Goal: Information Seeking & Learning: Learn about a topic

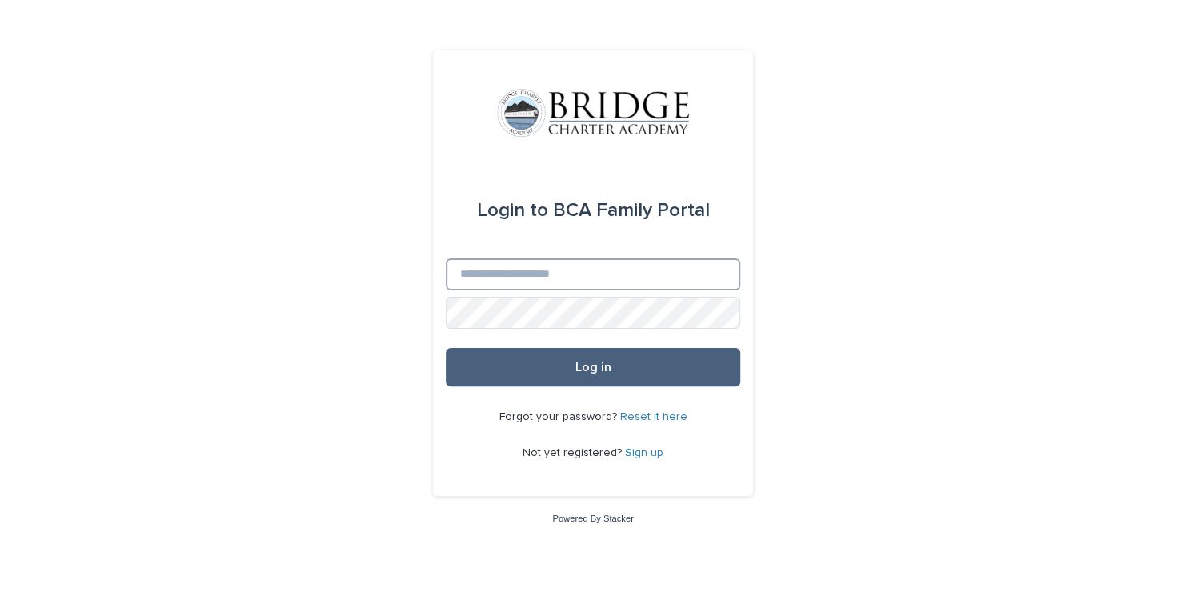
type input "**********"
click at [584, 366] on span "Log in" at bounding box center [593, 367] width 36 height 13
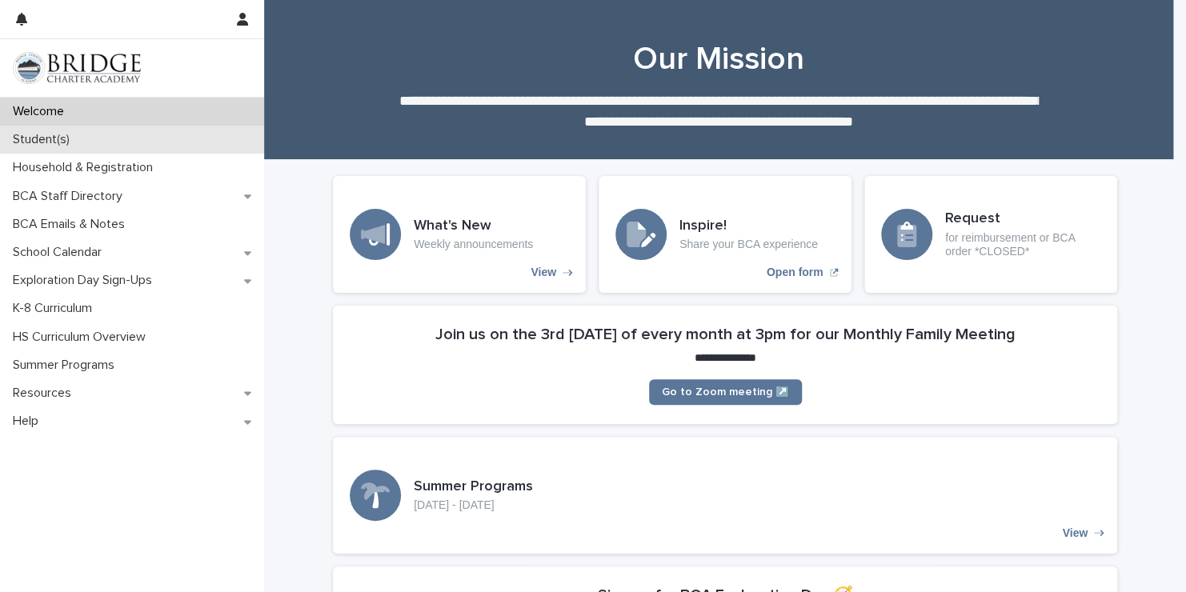
click at [183, 144] on div "Student(s)" at bounding box center [132, 140] width 264 height 28
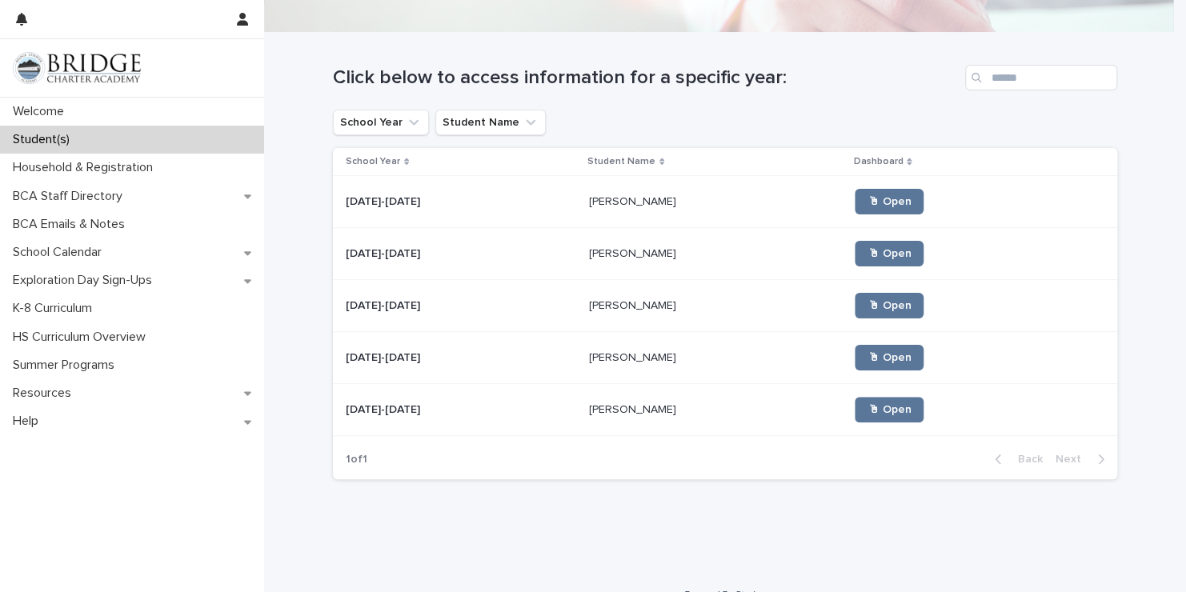
scroll to position [141, 0]
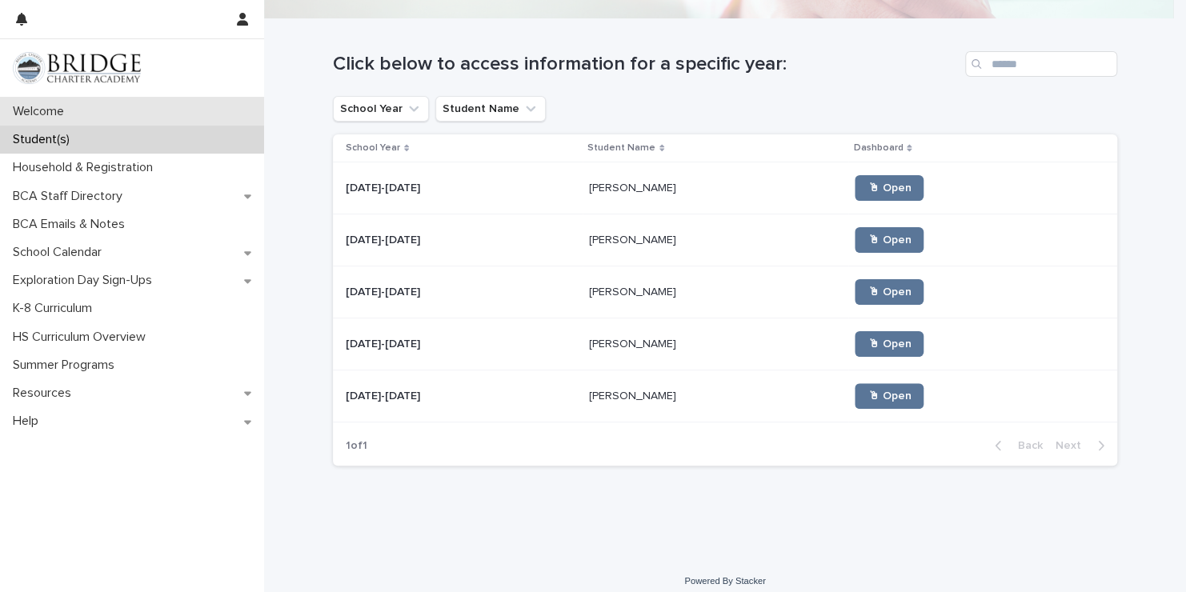
click at [210, 112] on div "Welcome" at bounding box center [132, 112] width 264 height 28
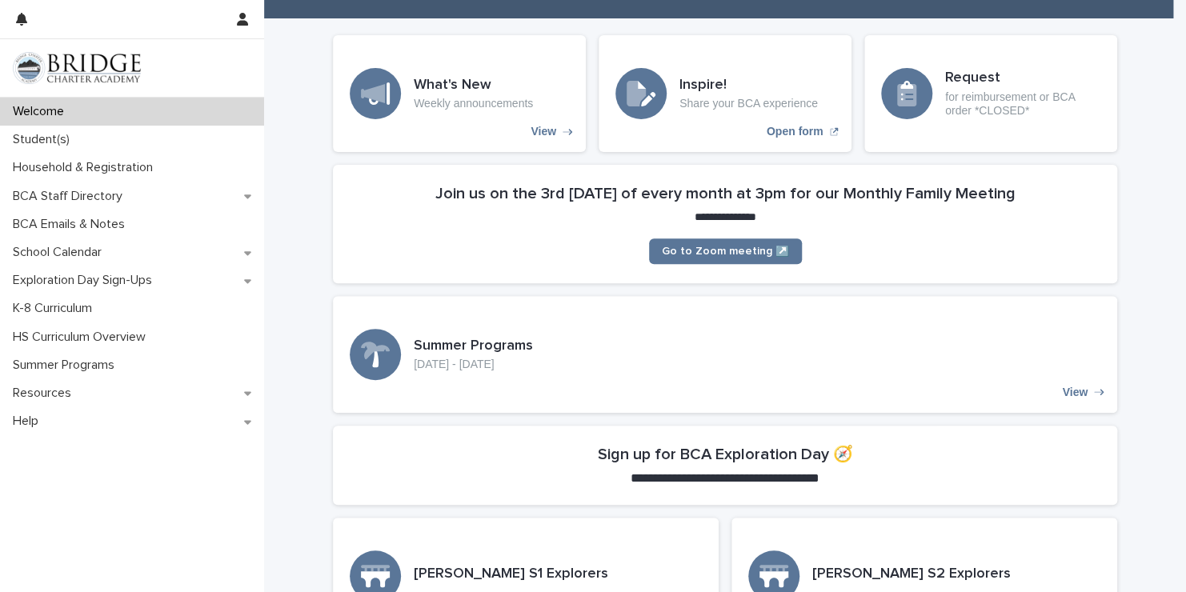
scroll to position [301, 0]
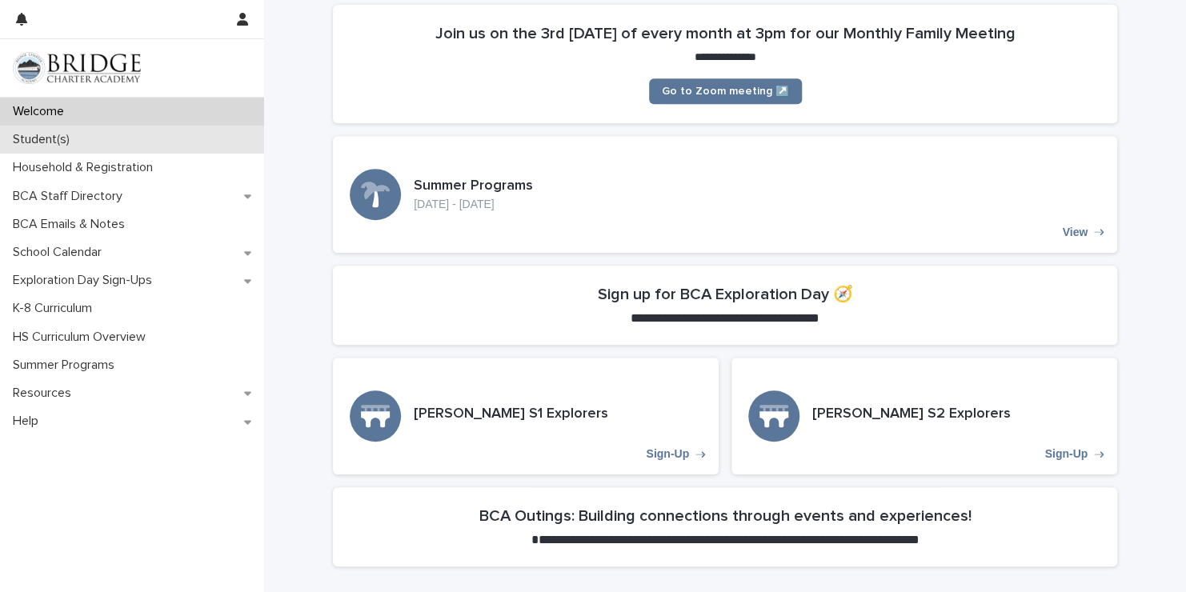
click at [211, 135] on div "Student(s)" at bounding box center [132, 140] width 264 height 28
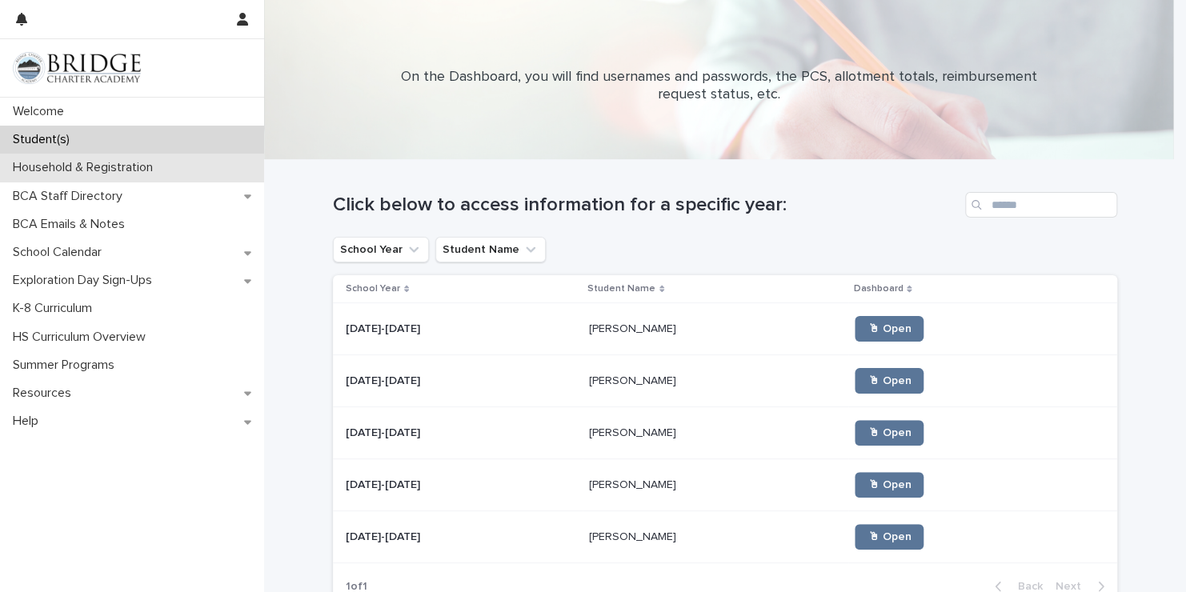
click at [192, 163] on div "Household & Registration" at bounding box center [132, 168] width 264 height 28
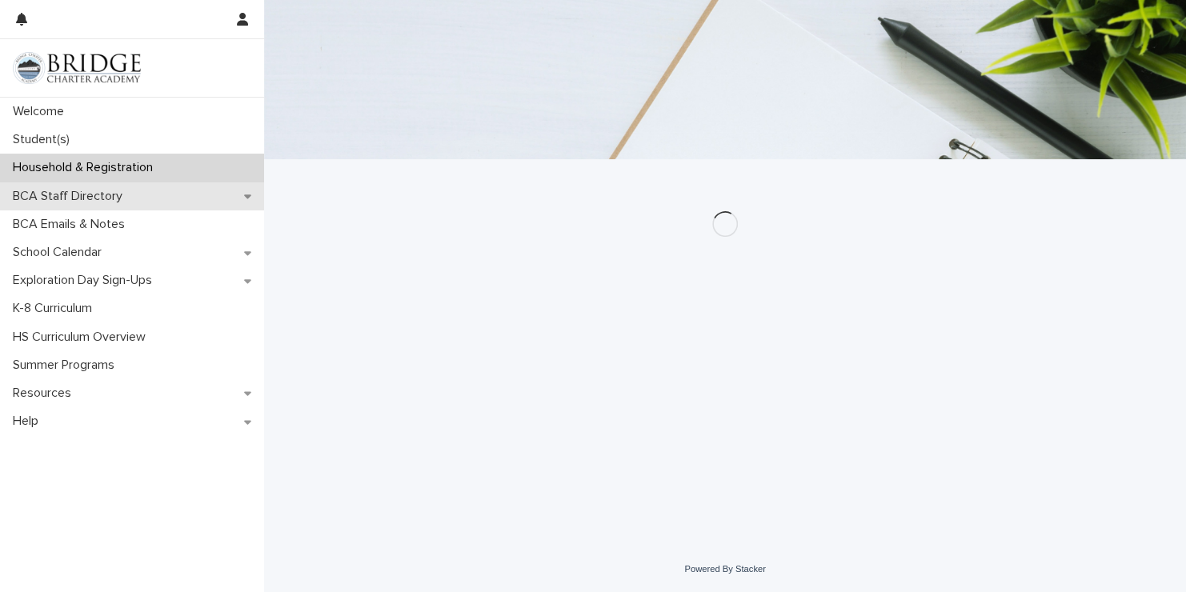
click at [189, 189] on div "BCA Staff Directory" at bounding box center [132, 196] width 264 height 28
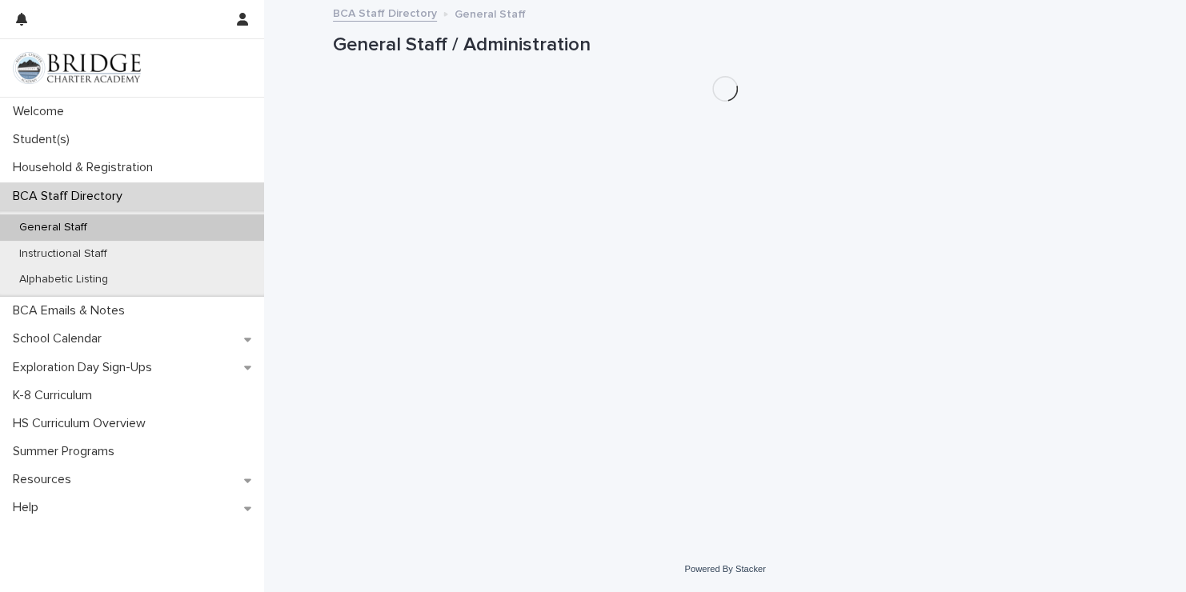
click at [183, 206] on div "BCA Staff Directory" at bounding box center [132, 196] width 264 height 28
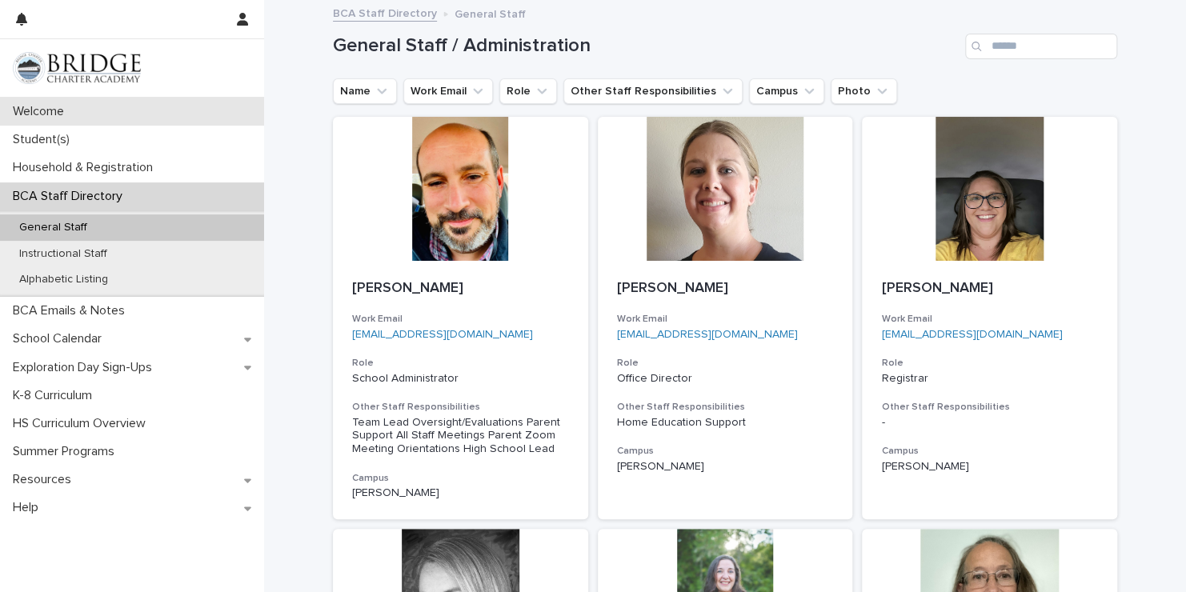
click at [61, 99] on div "Welcome" at bounding box center [132, 112] width 264 height 28
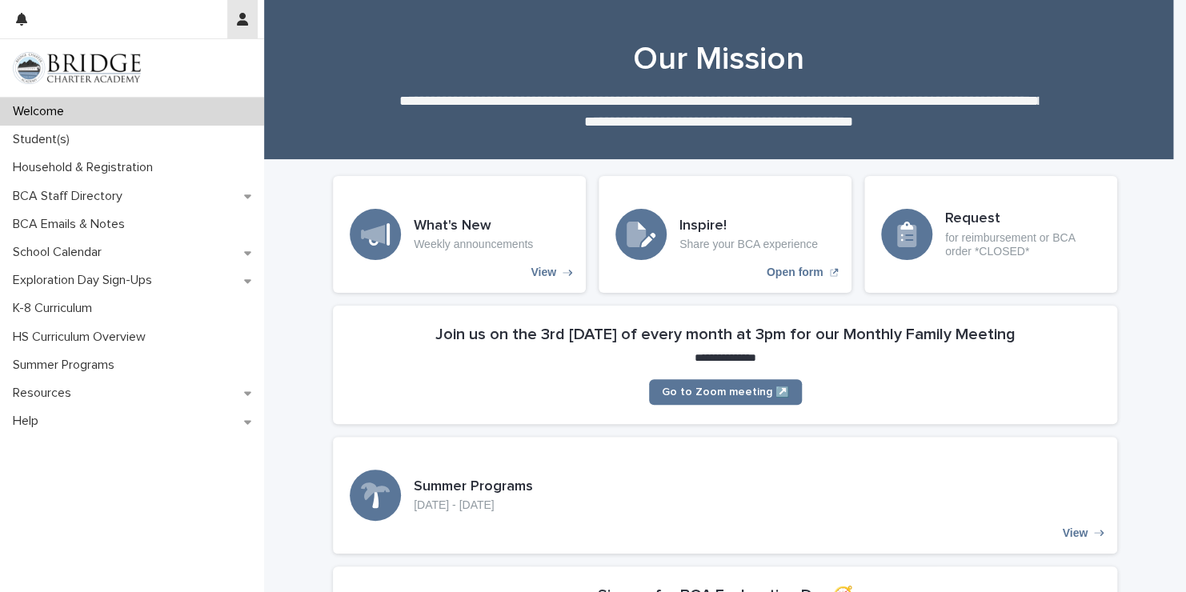
click at [246, 15] on icon "button" at bounding box center [242, 19] width 11 height 13
click at [436, 117] on div at bounding box center [593, 296] width 1186 height 592
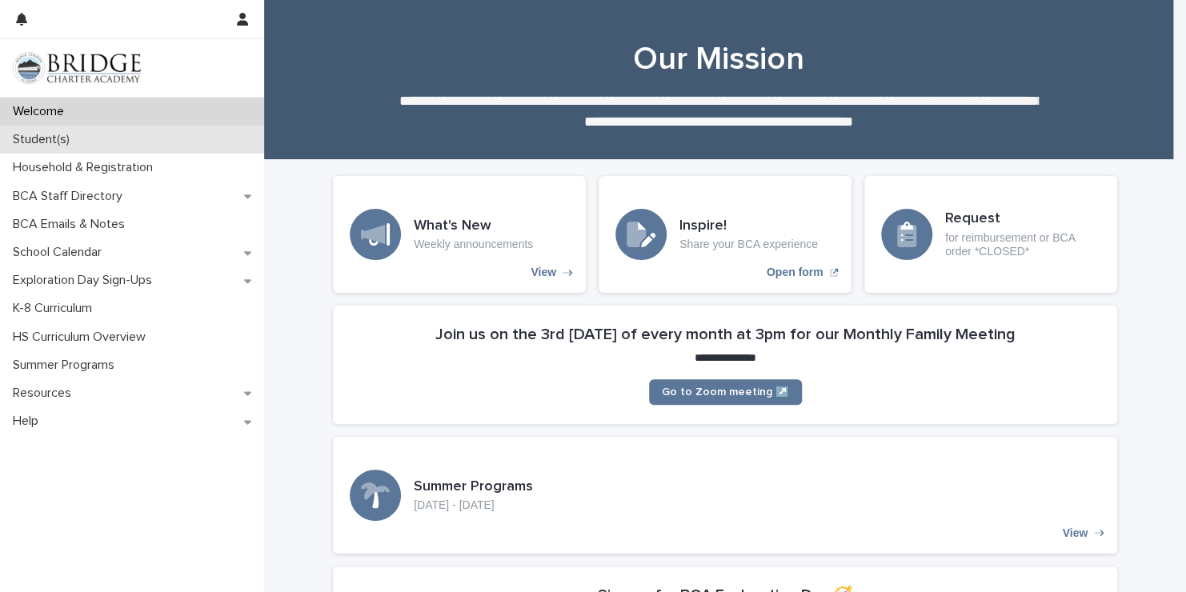
click at [104, 131] on div "Student(s)" at bounding box center [132, 140] width 264 height 28
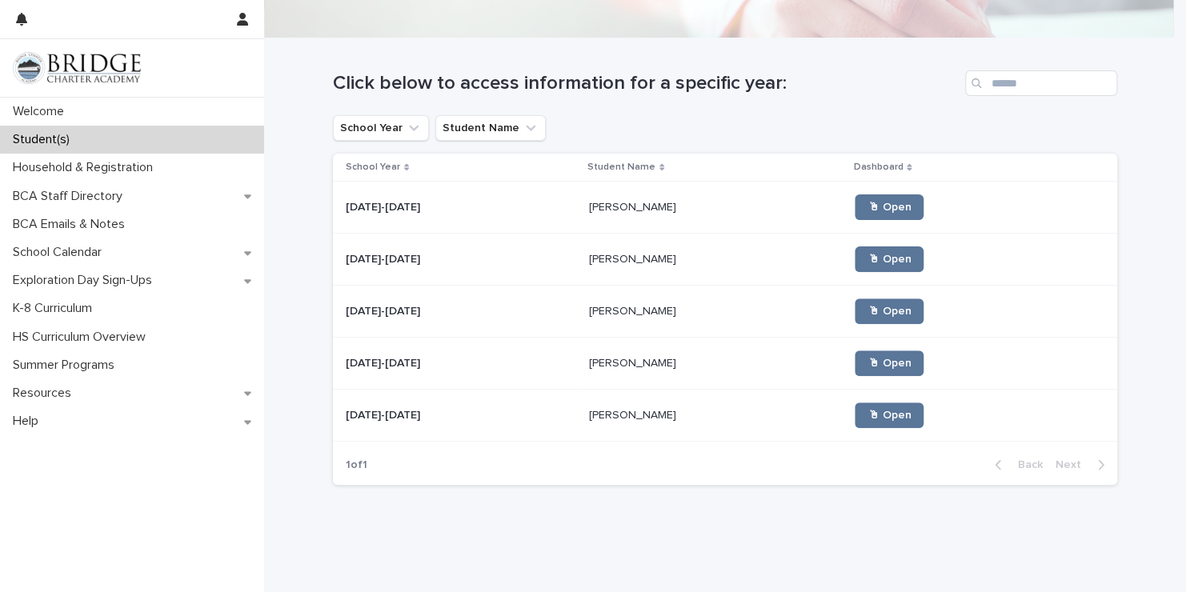
scroll to position [128, 0]
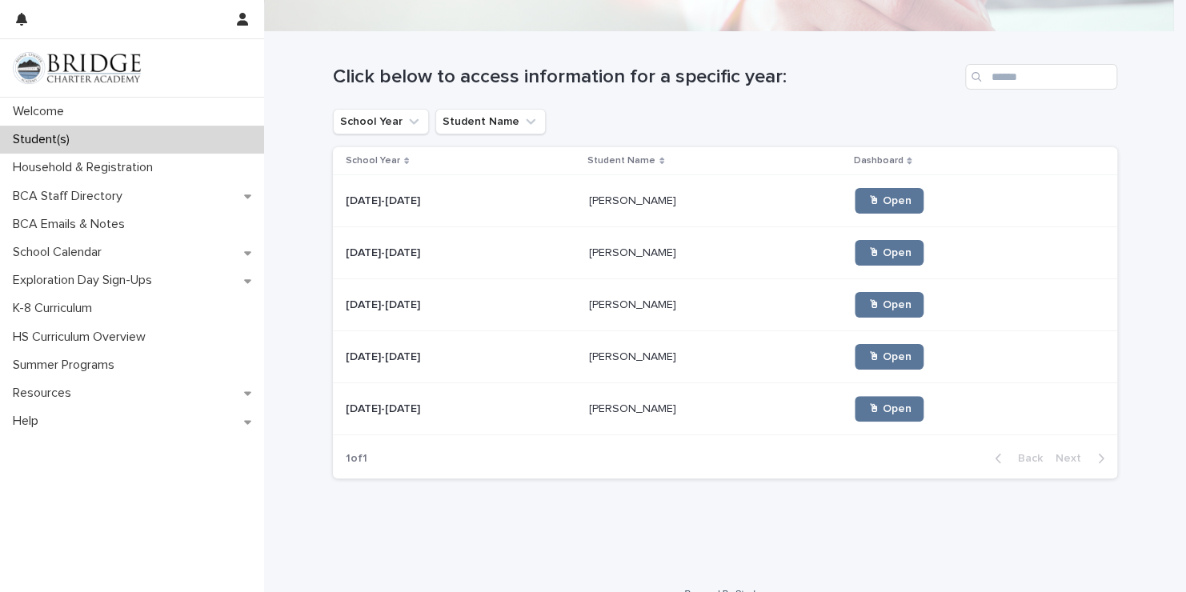
click at [589, 399] on p "[PERSON_NAME]" at bounding box center [634, 407] width 90 height 17
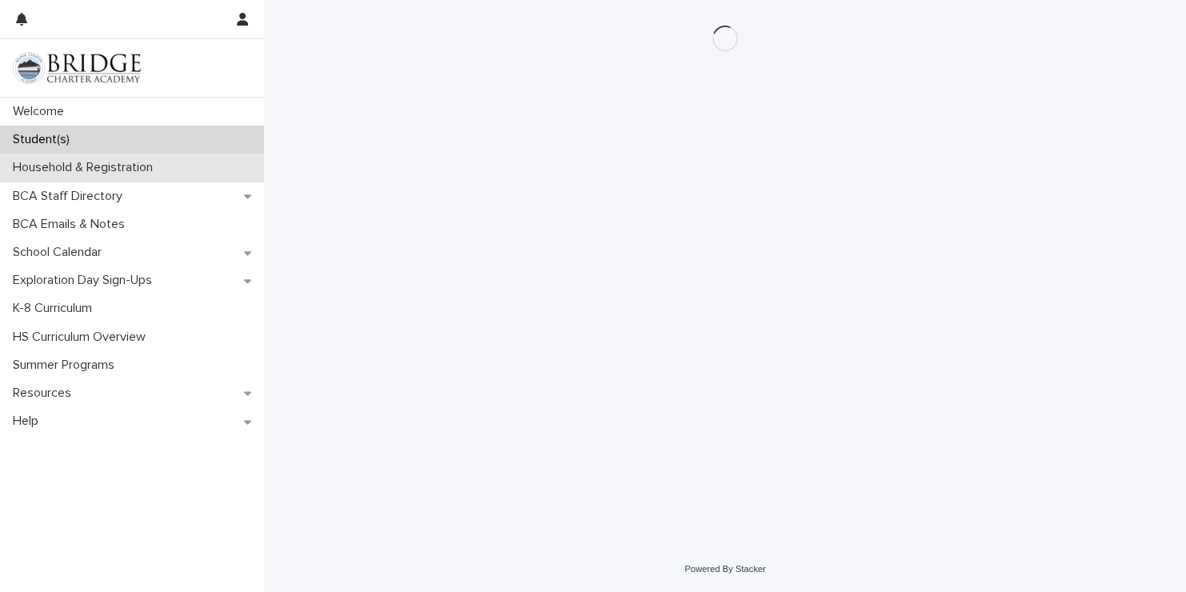
click at [202, 166] on div "Household & Registration" at bounding box center [132, 168] width 264 height 28
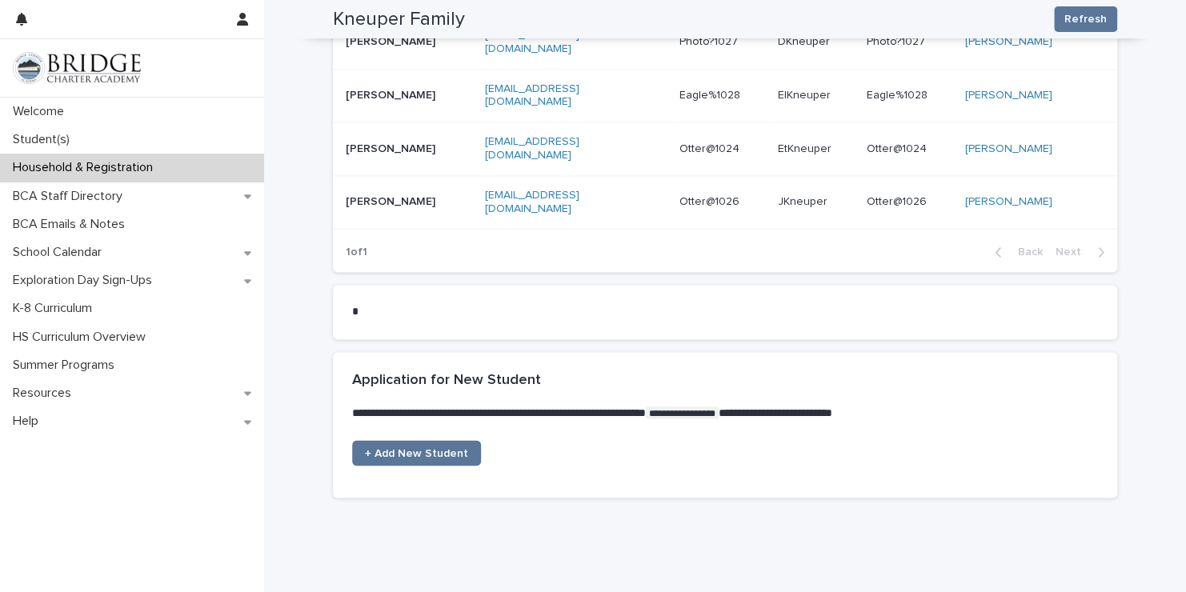
scroll to position [1177, 0]
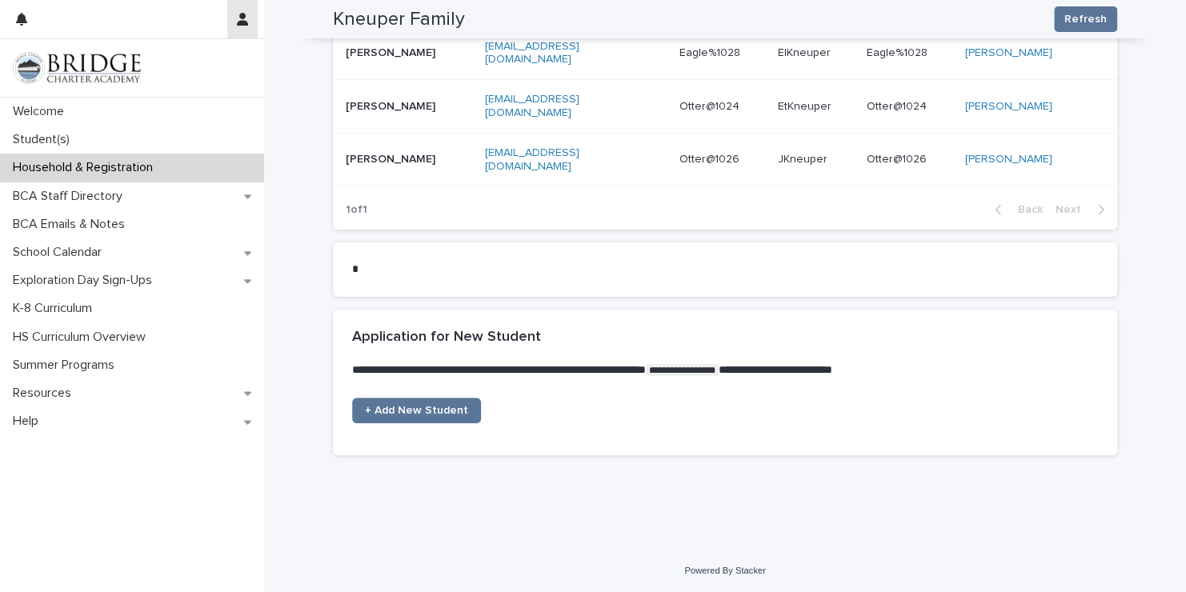
click at [237, 22] on icon "button" at bounding box center [242, 19] width 11 height 13
click at [186, 67] on p "Log Out" at bounding box center [196, 67] width 101 height 27
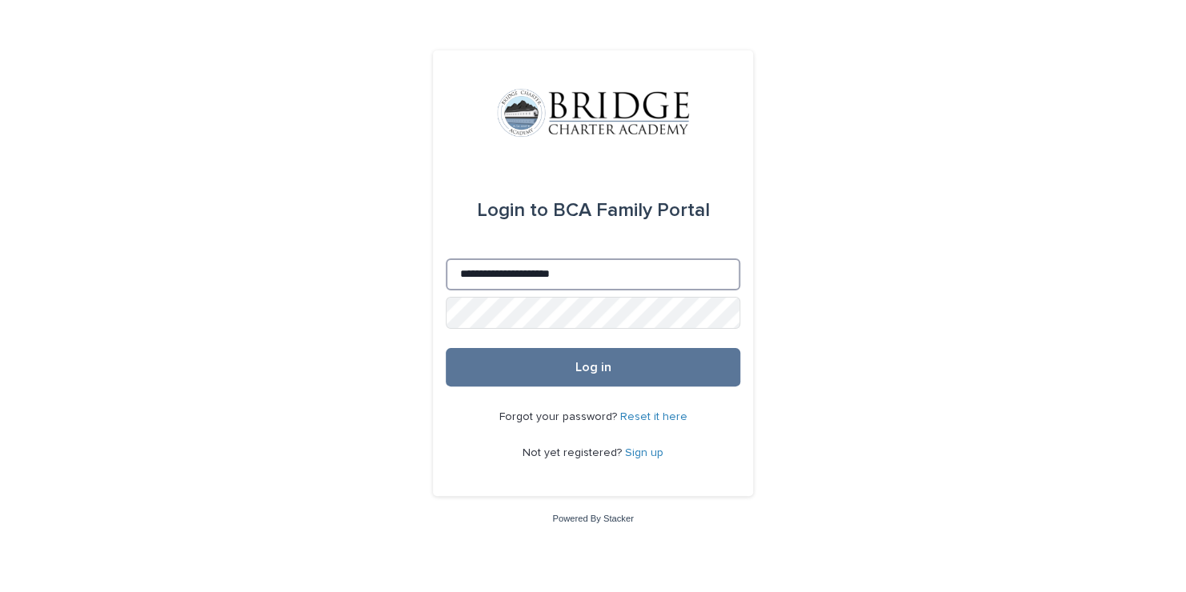
click at [589, 272] on input "**********" at bounding box center [593, 274] width 294 height 32
type input "*"
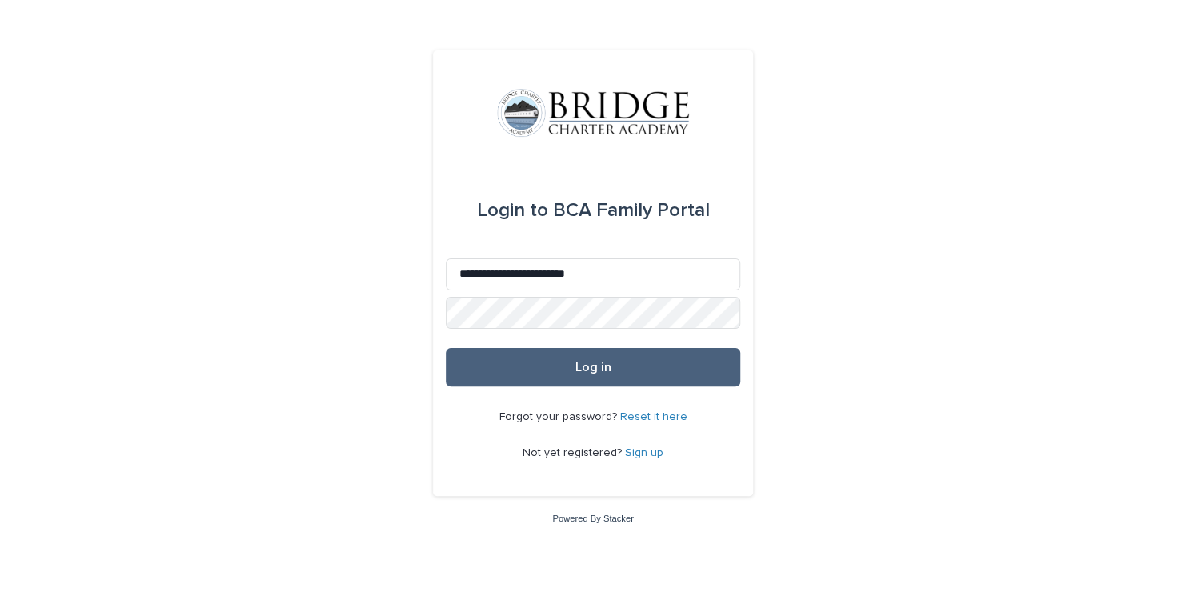
click at [591, 374] on button "Log in" at bounding box center [593, 367] width 294 height 38
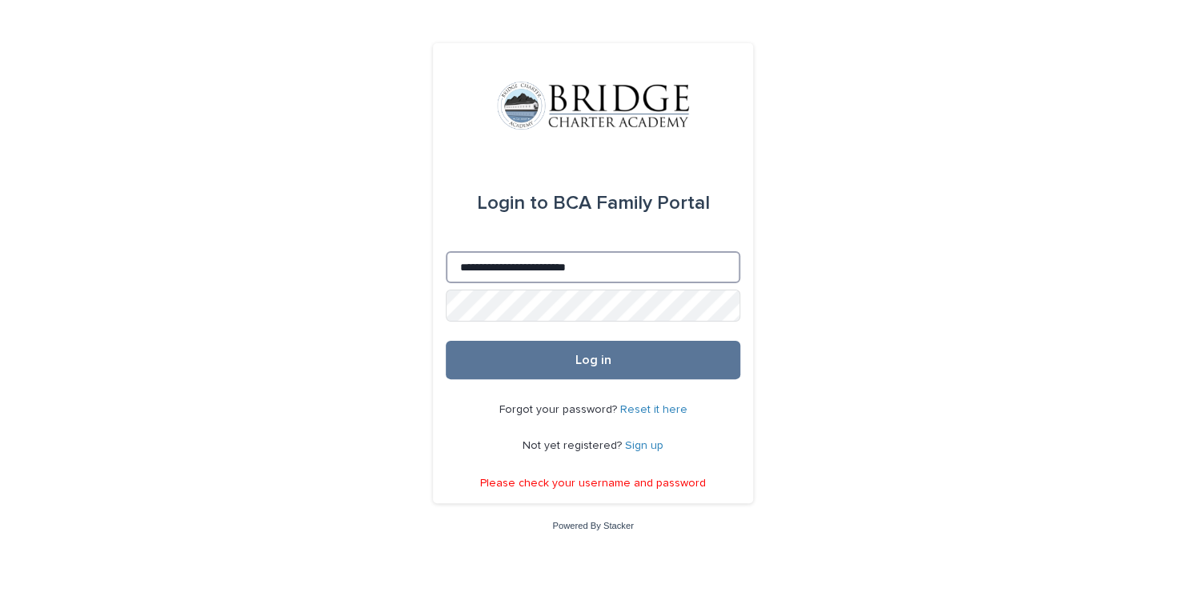
click at [622, 269] on input "**********" at bounding box center [593, 267] width 294 height 32
type input "*"
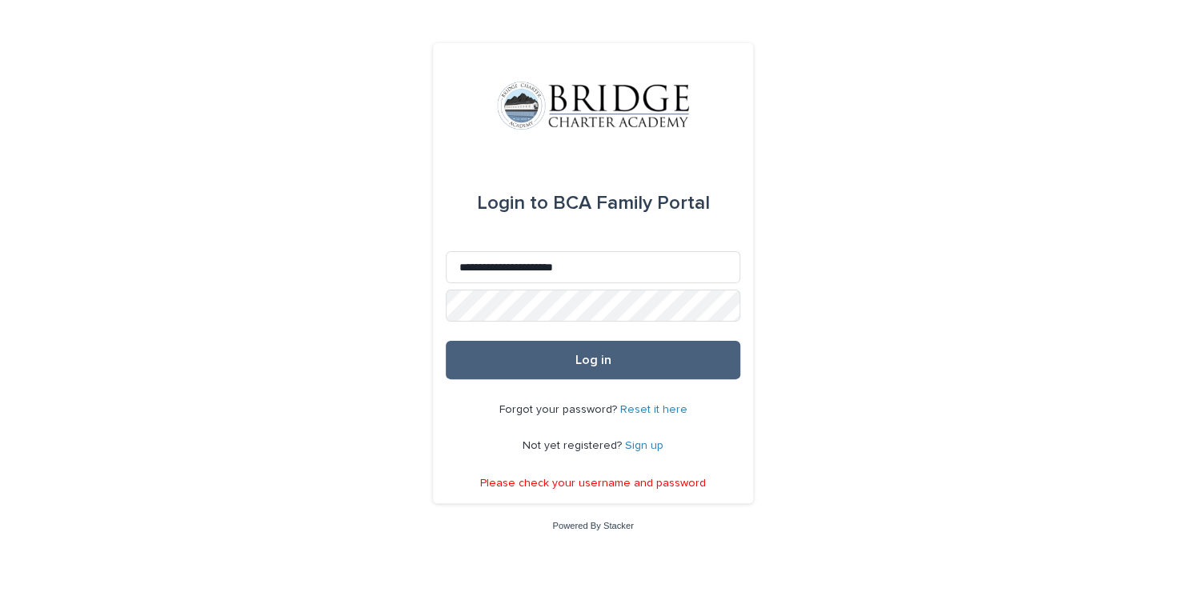
click at [625, 372] on button "Log in" at bounding box center [593, 360] width 294 height 38
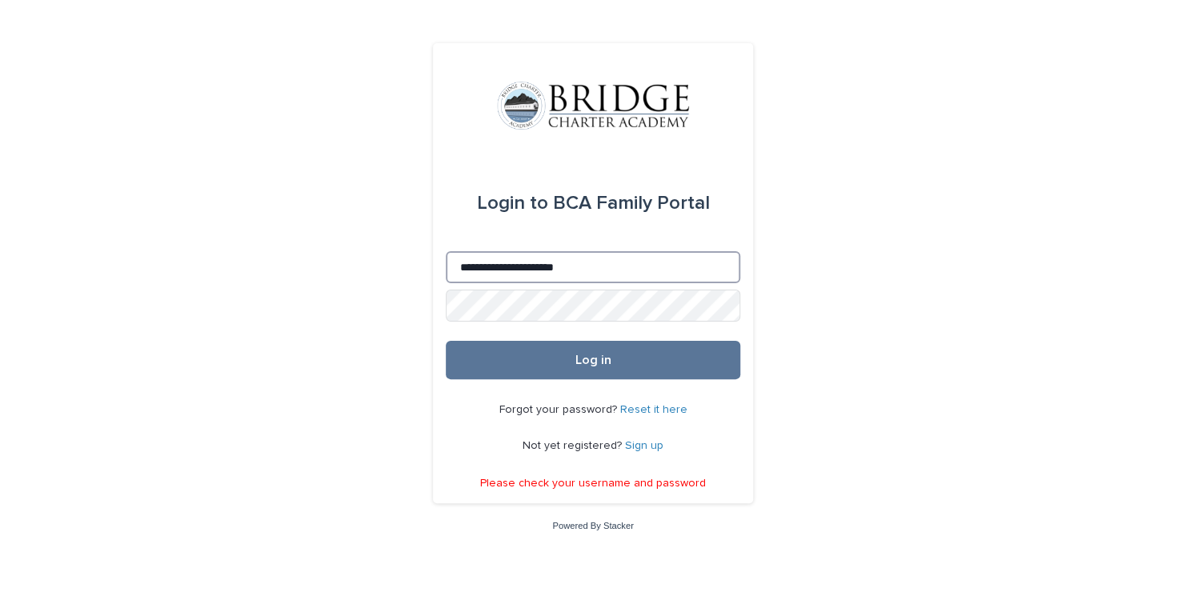
click at [608, 267] on input "**********" at bounding box center [593, 267] width 294 height 32
type input "**********"
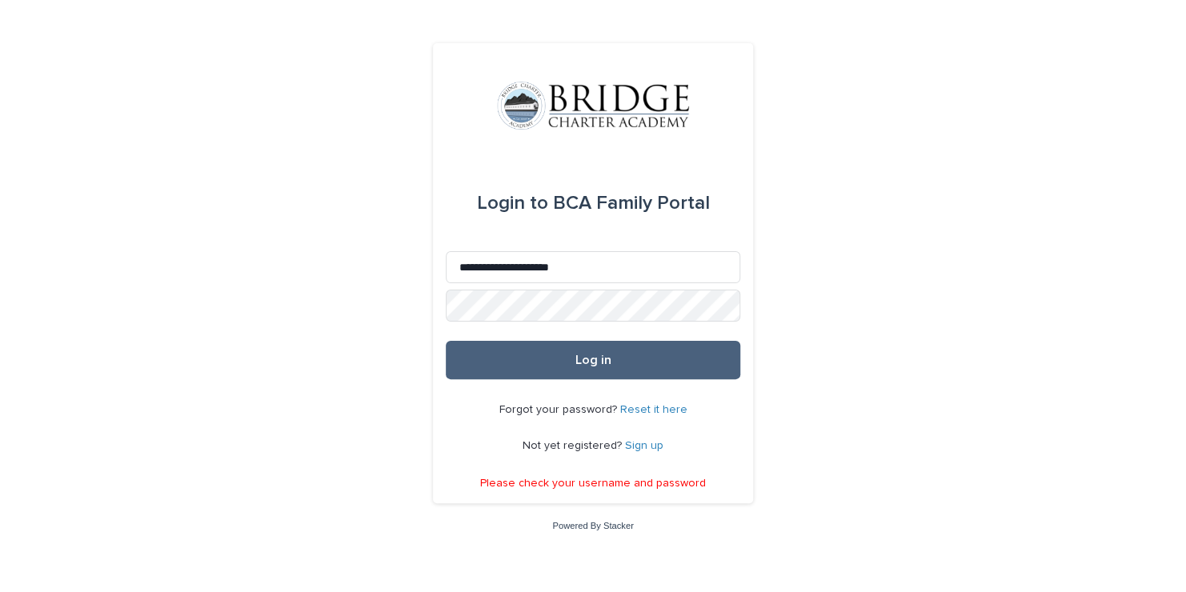
click at [602, 358] on span "Log in" at bounding box center [593, 360] width 36 height 13
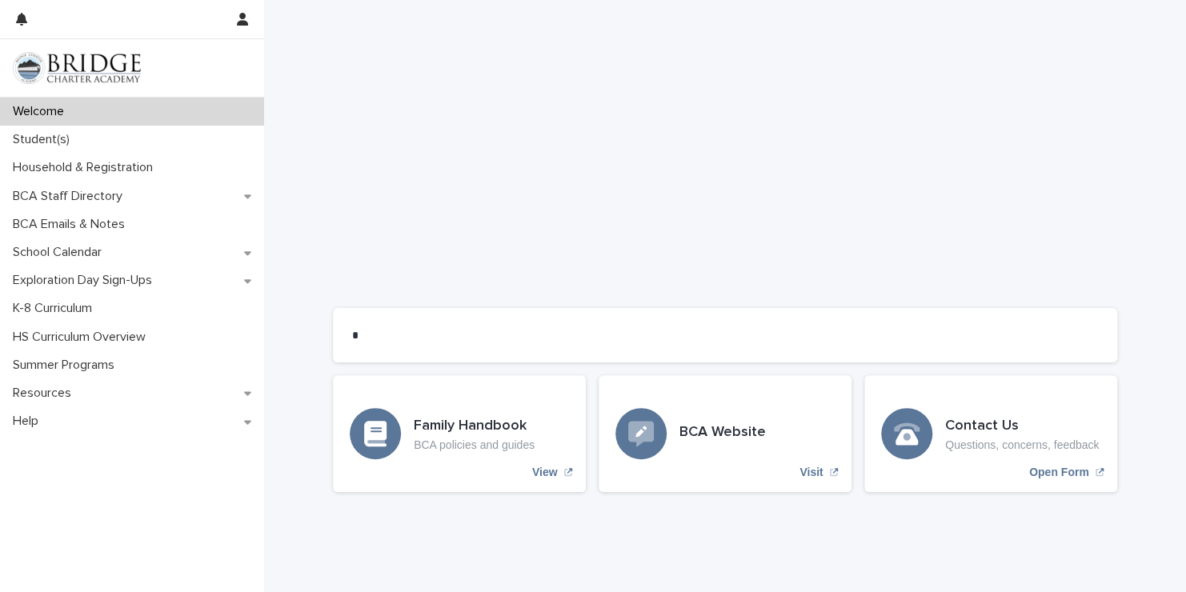
scroll to position [1249, 0]
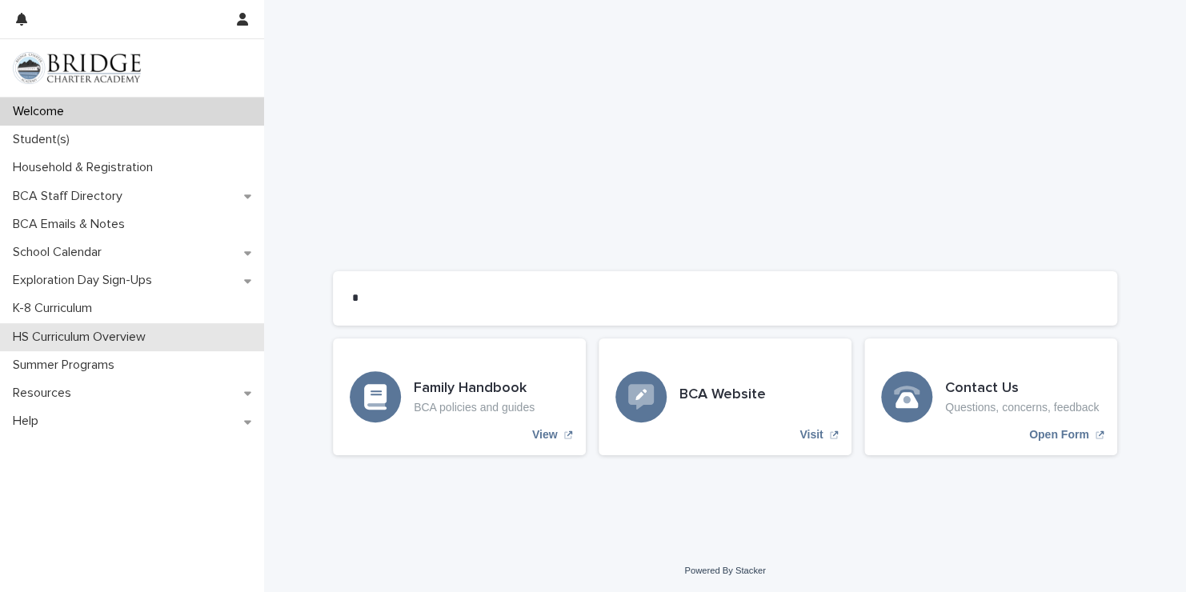
click at [158, 335] on p "HS Curriculum Overview" at bounding box center [82, 337] width 152 height 15
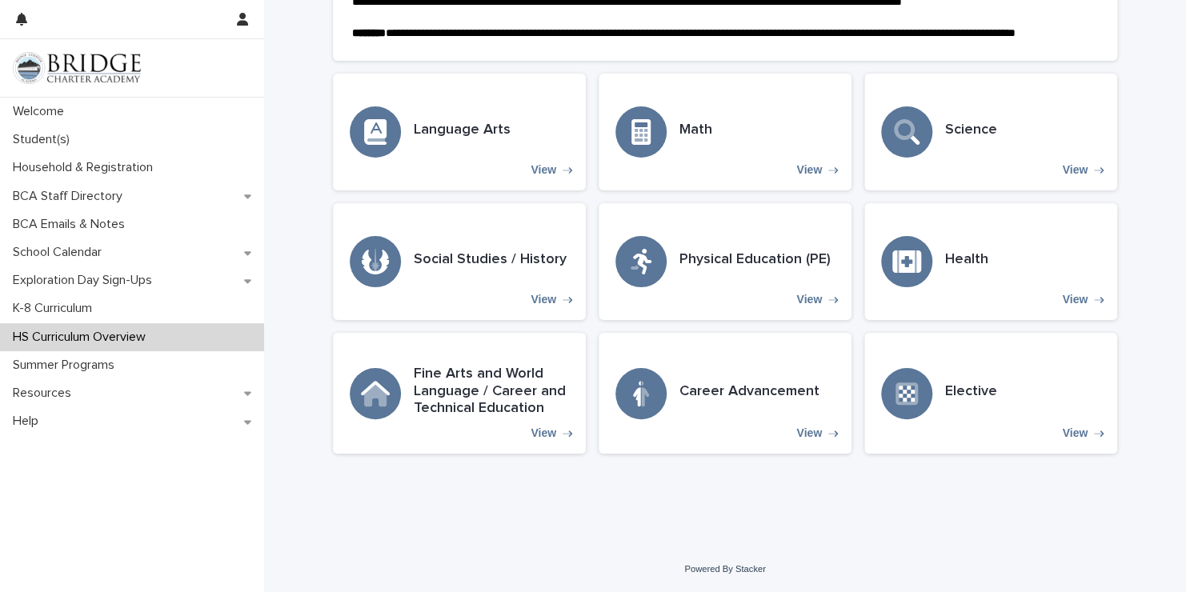
scroll to position [442, 0]
click at [766, 388] on h3 "Career Advancement" at bounding box center [749, 392] width 140 height 18
